Goal: Task Accomplishment & Management: Use online tool/utility

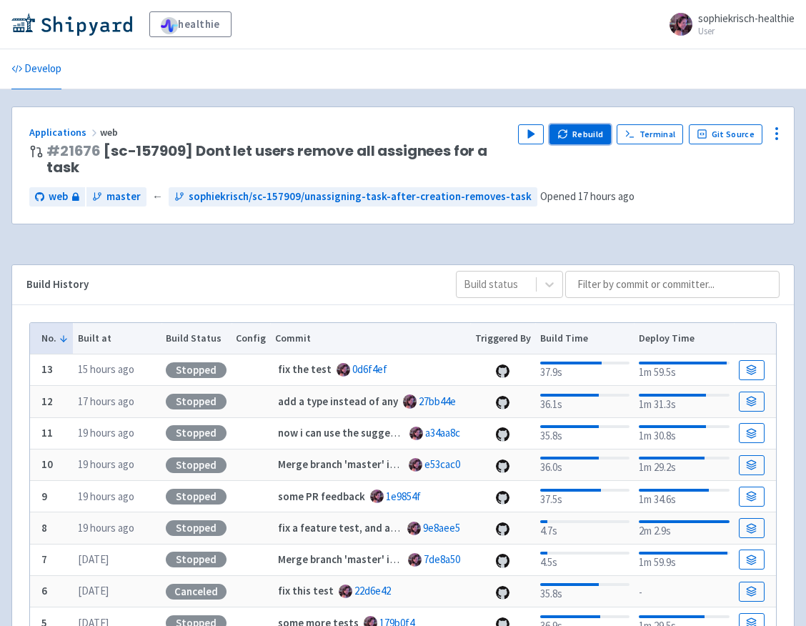
click at [594, 135] on button "Rebuild" at bounding box center [580, 134] width 61 height 20
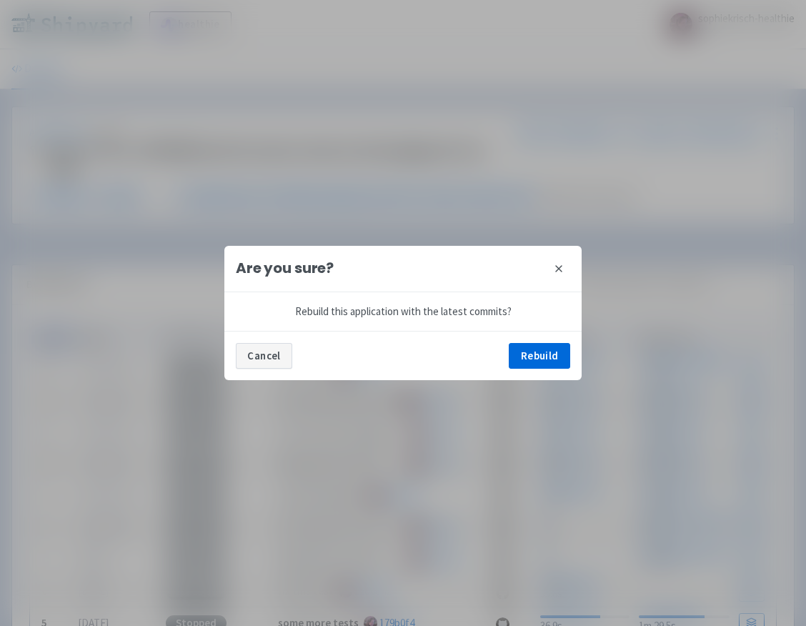
click at [265, 359] on button "Cancel" at bounding box center [264, 356] width 56 height 26
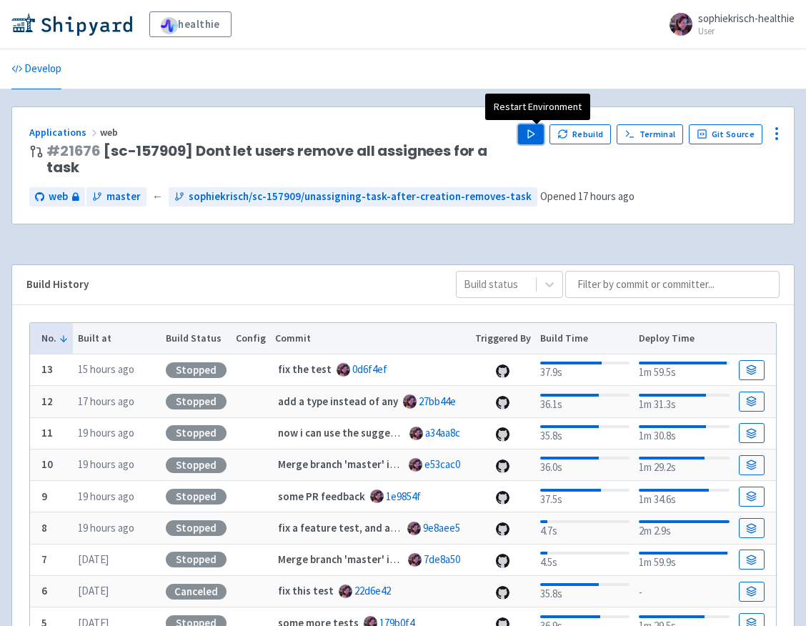
click at [534, 129] on icon "button" at bounding box center [531, 134] width 11 height 11
click at [599, 175] on div "Play Rebuild Terminal Git Source" at bounding box center [647, 150] width 259 height 52
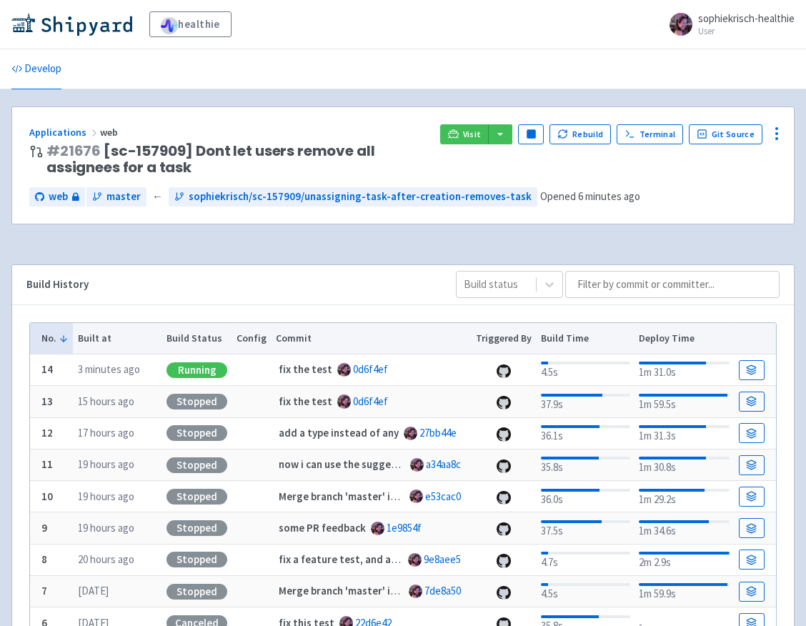
click at [460, 146] on div "Visit Pause Rebuild Terminal Git Source" at bounding box center [608, 150] width 337 height 52
click at [461, 143] on link "Visit" at bounding box center [464, 134] width 49 height 20
